Goal: Information Seeking & Learning: Learn about a topic

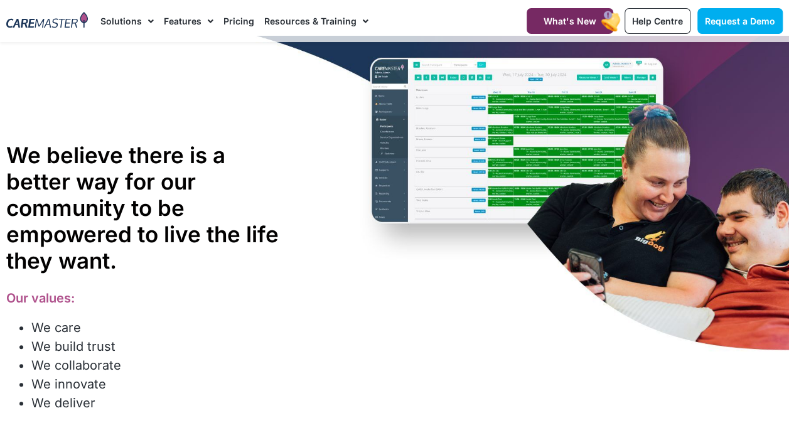
scroll to position [6, 0]
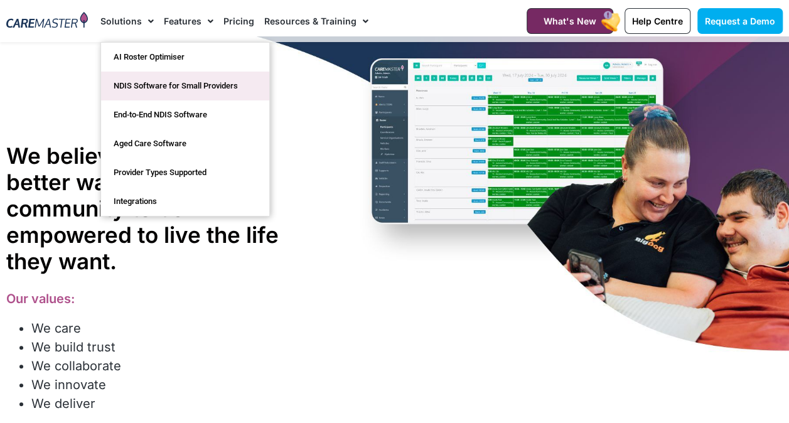
click at [176, 85] on link "NDIS Software for Small Providers" at bounding box center [185, 86] width 168 height 29
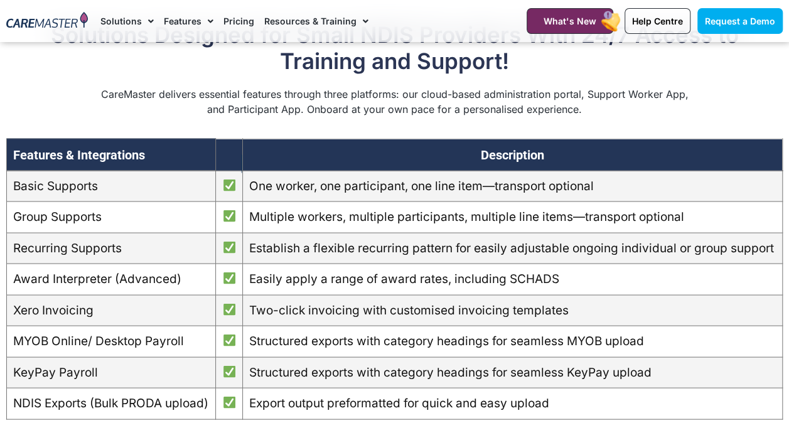
scroll to position [1048, 0]
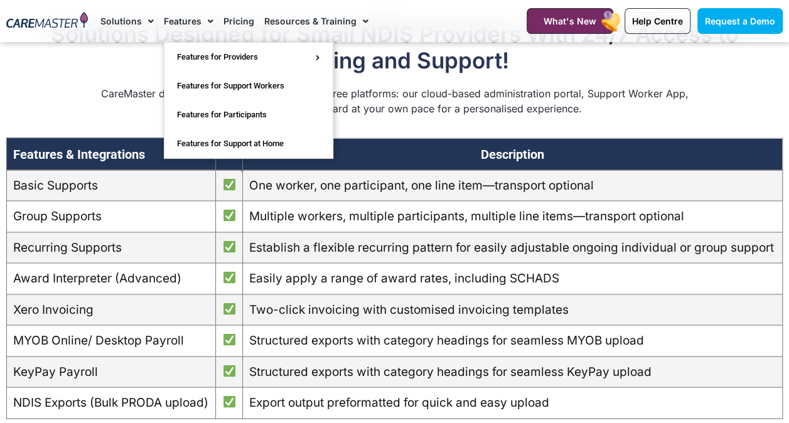
click at [185, 22] on link "Features" at bounding box center [189, 21] width 50 height 42
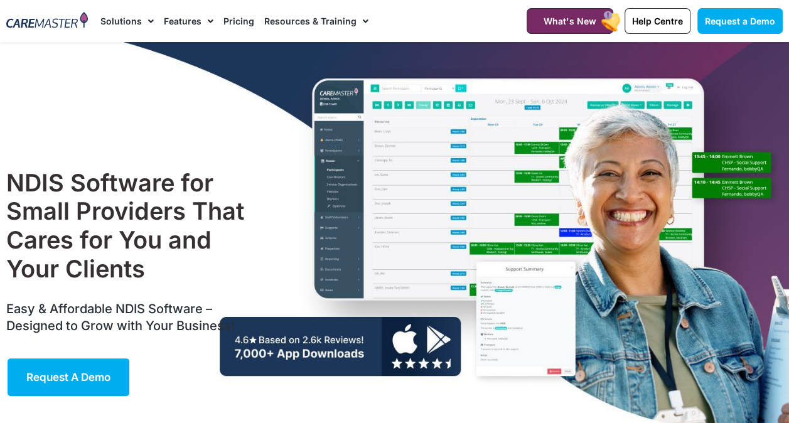
click at [142, 16] on span "Menu" at bounding box center [148, 21] width 12 height 21
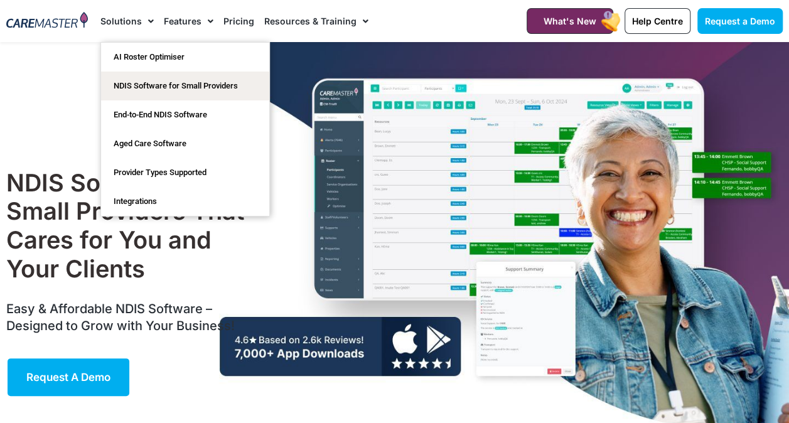
click at [138, 21] on link "Solutions" at bounding box center [126, 21] width 53 height 42
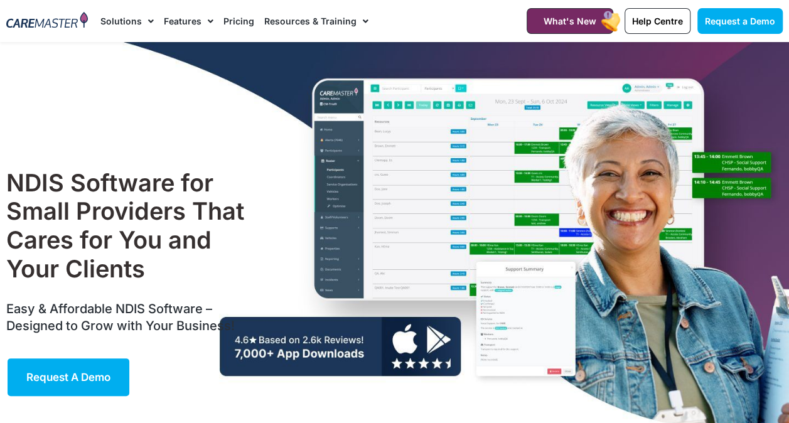
click at [138, 21] on link "Solutions" at bounding box center [126, 21] width 53 height 42
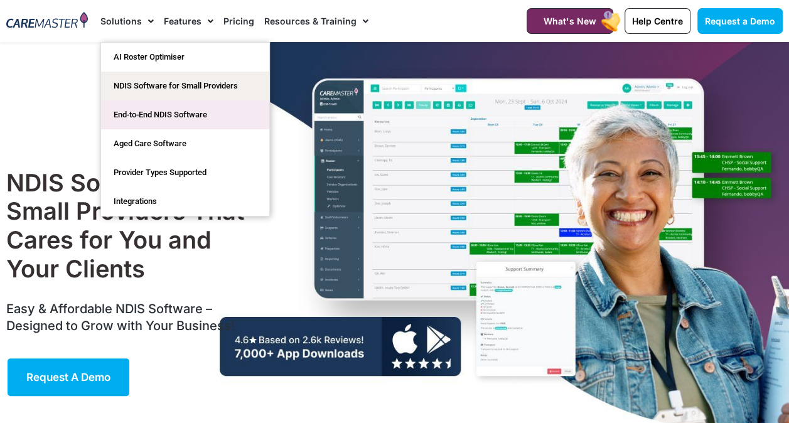
click at [162, 124] on link "End-to-End NDIS Software" at bounding box center [185, 114] width 168 height 29
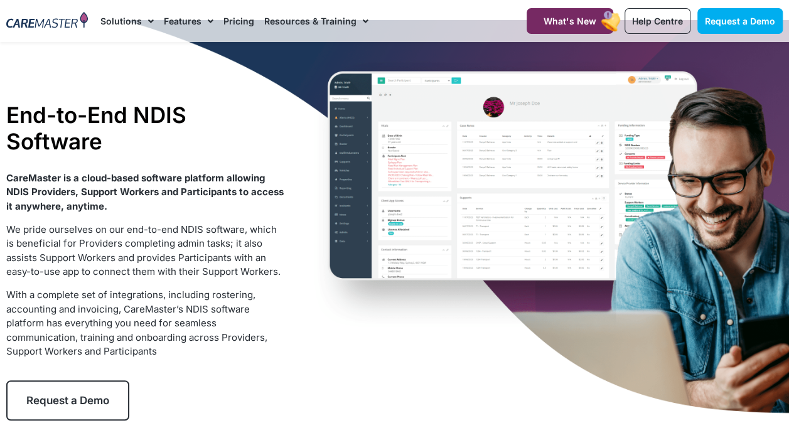
scroll to position [21, 0]
